Goal: Task Accomplishment & Management: Manage account settings

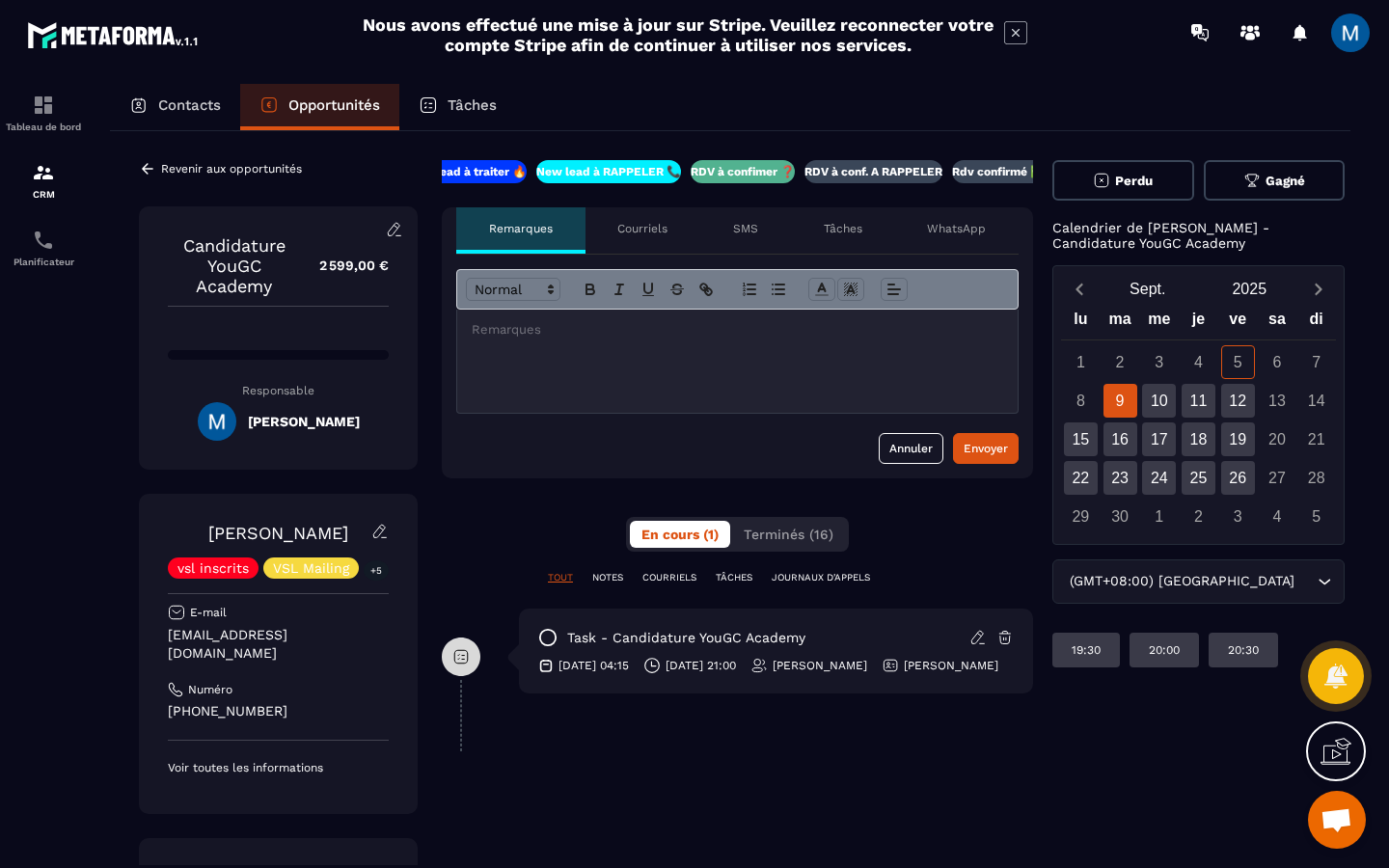
click at [889, 167] on p "RDV à conf. A RAPPELER" at bounding box center [873, 172] width 138 height 16
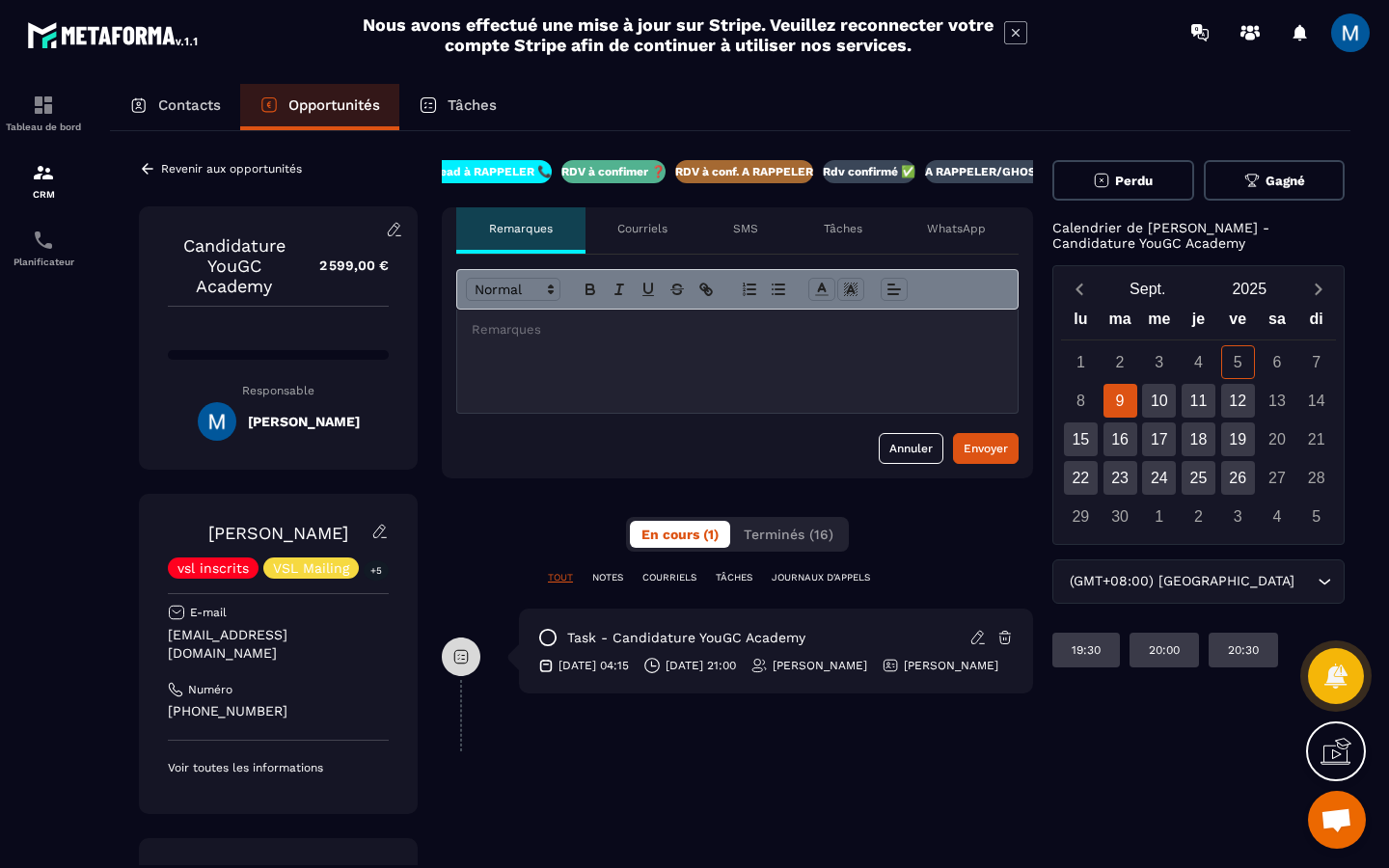
scroll to position [0, 165]
click at [158, 175] on div "Revenir aux opportunités" at bounding box center [220, 169] width 163 height 18
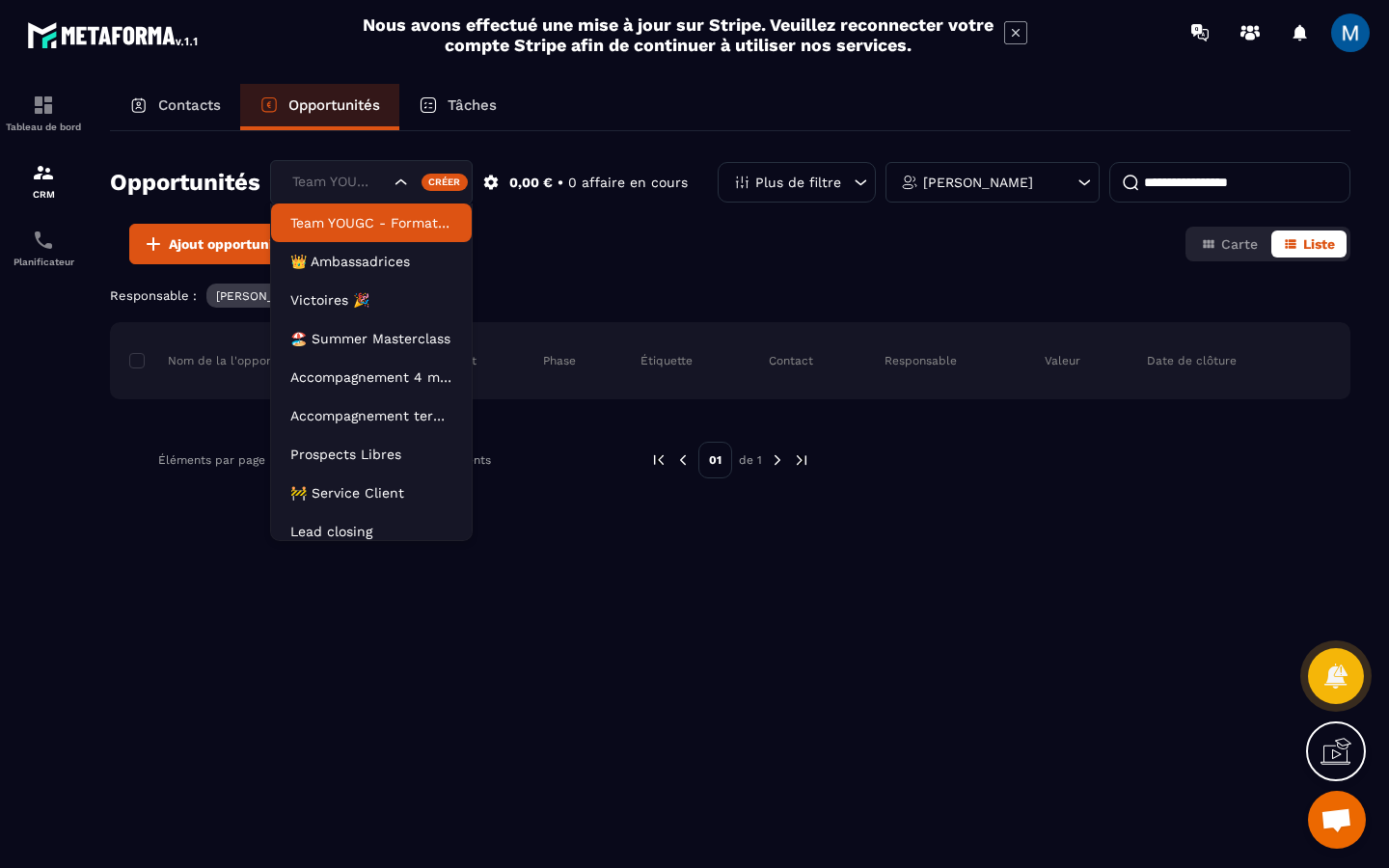
click at [409, 177] on icon "Search for option" at bounding box center [401, 182] width 19 height 19
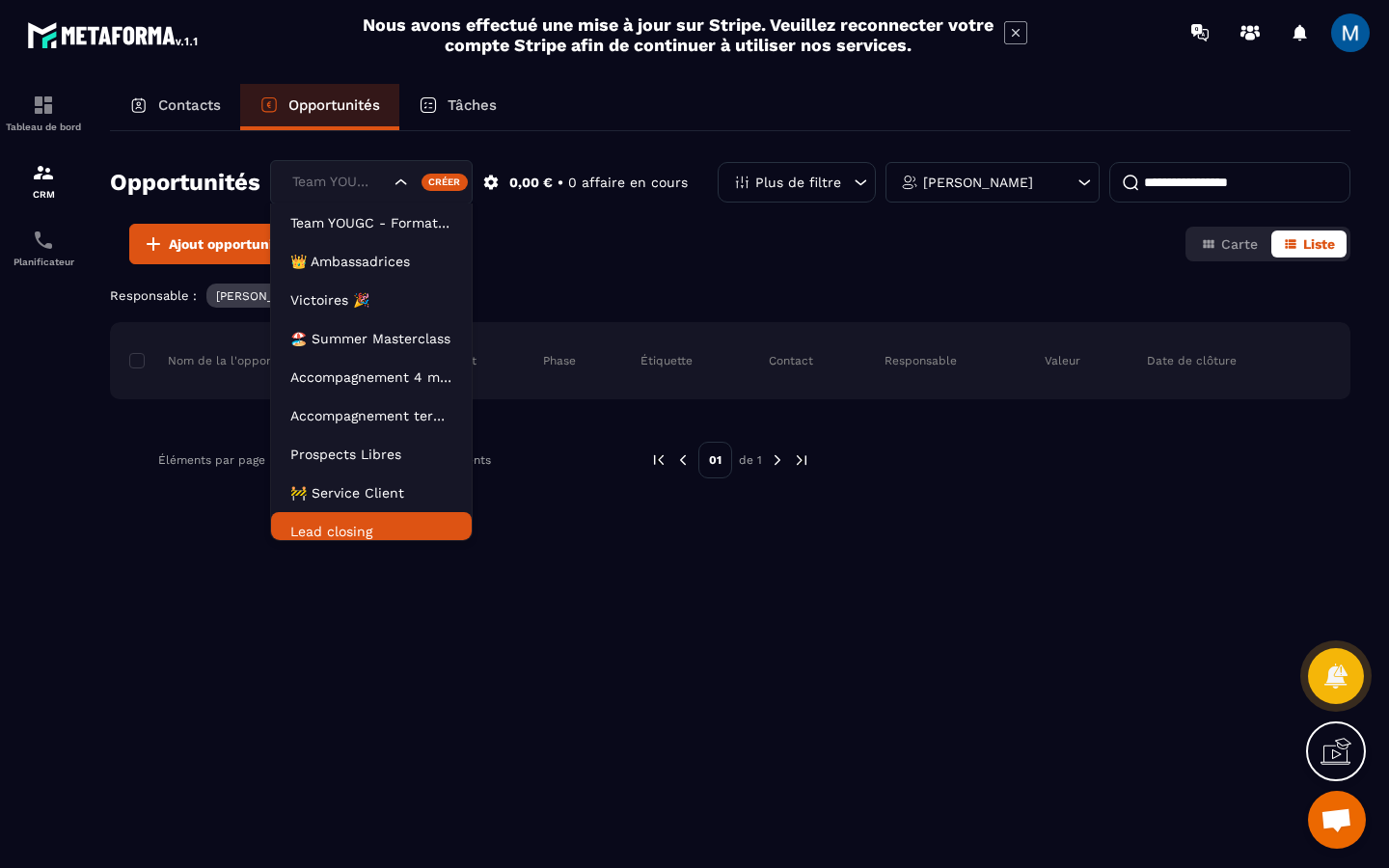
scroll to position [10, 0]
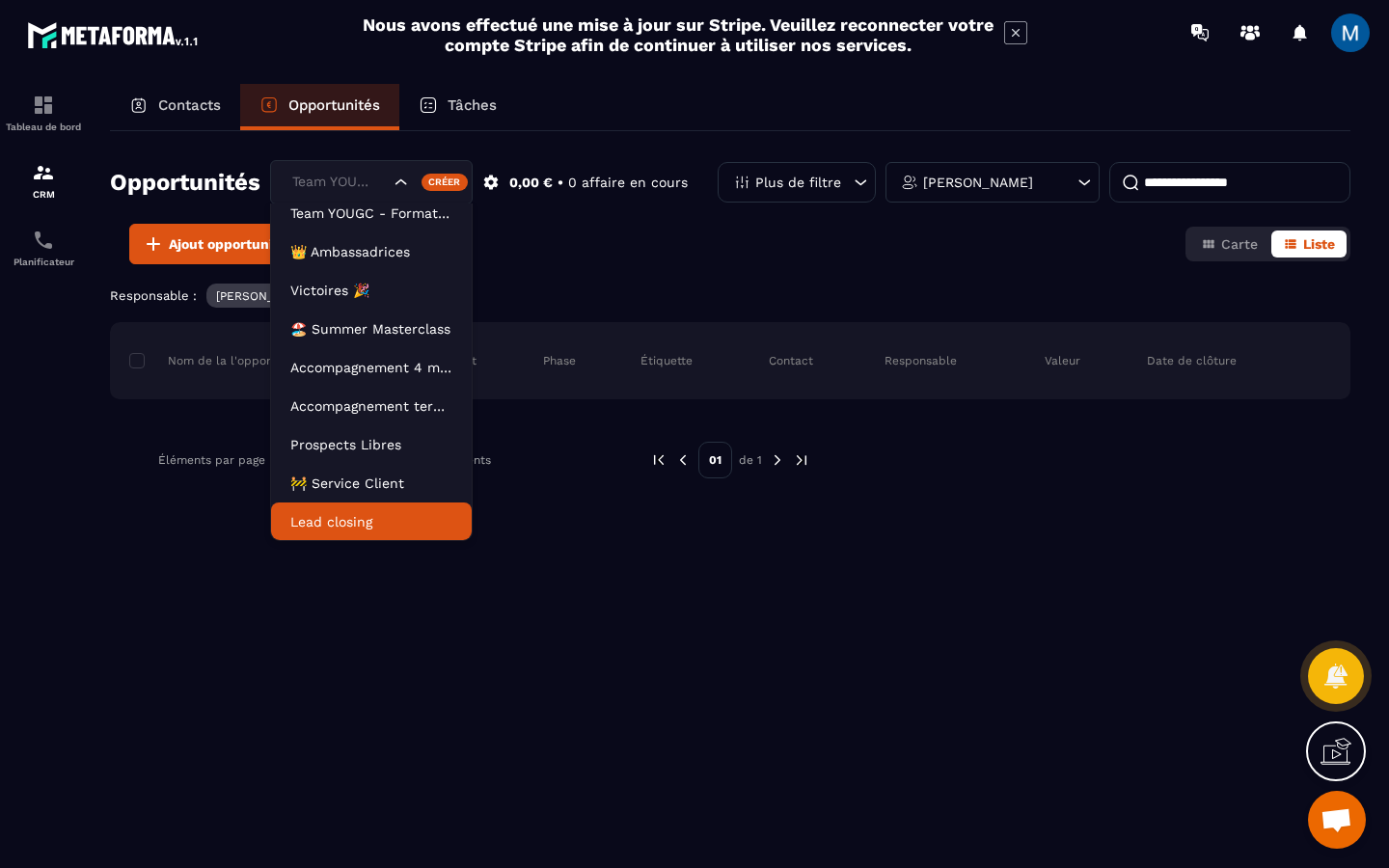
click at [351, 521] on p "Lead closing" at bounding box center [371, 521] width 162 height 19
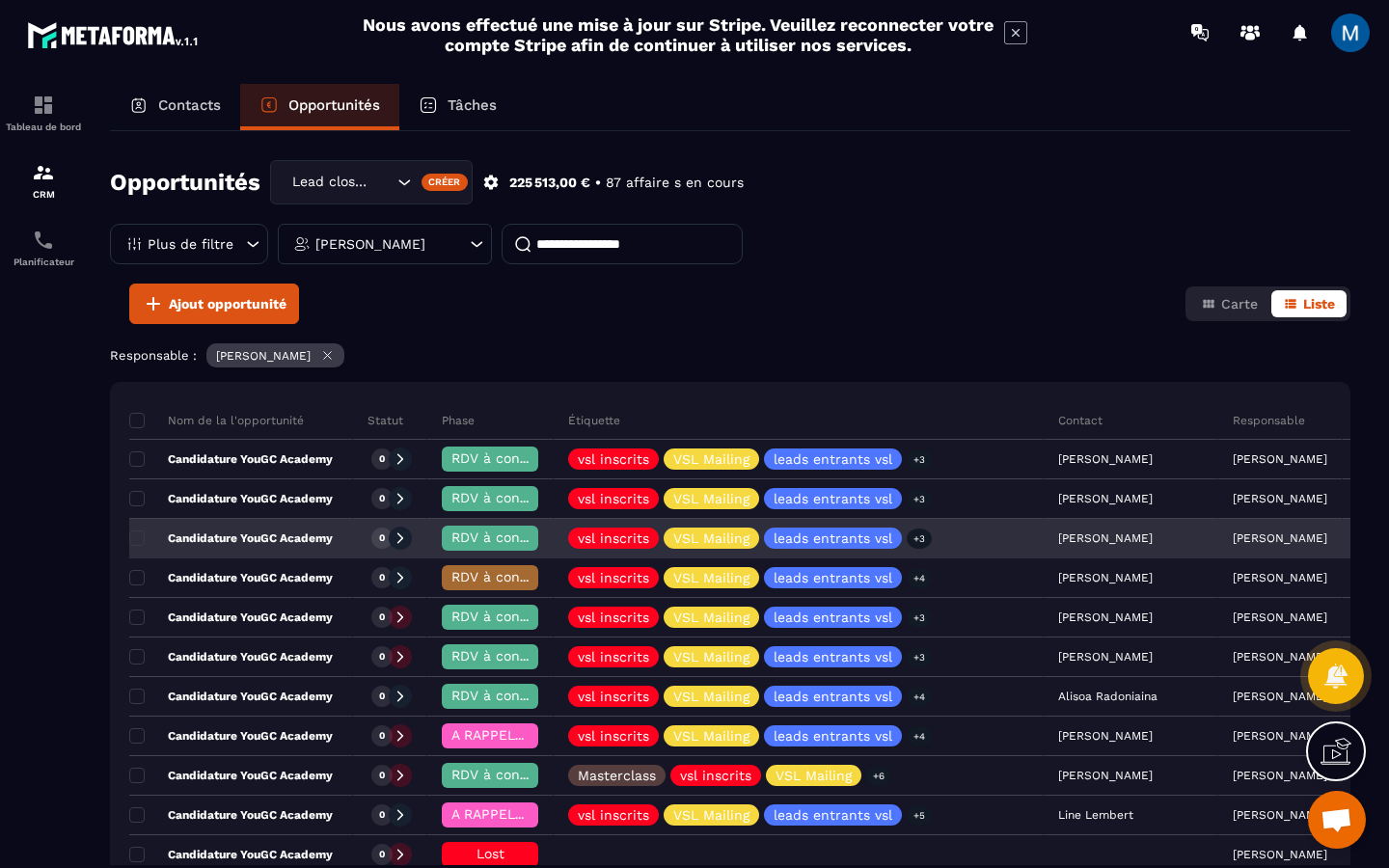
click at [324, 541] on p "Candidature YouGC Academy" at bounding box center [230, 539] width 203 height 16
